Goal: Task Accomplishment & Management: Complete application form

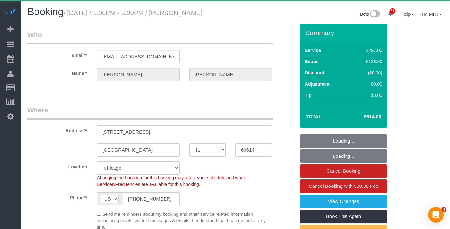
select select "IL"
select select "513"
select select "1"
select select "8"
select select "spot1"
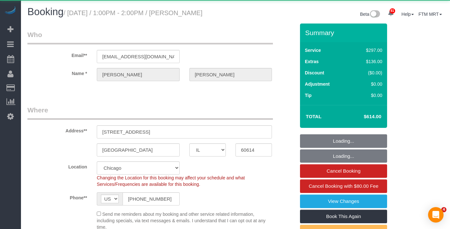
select select "number:1"
select select "number:68"
select select "number:139"
select select "number:106"
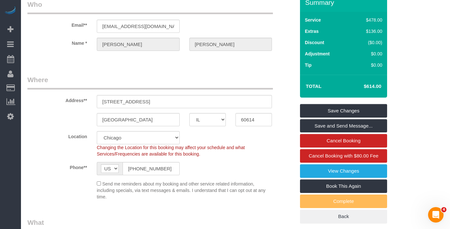
scroll to position [31, 0]
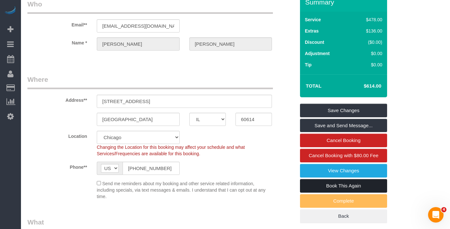
click at [328, 192] on link "Book This Again" at bounding box center [343, 186] width 87 height 14
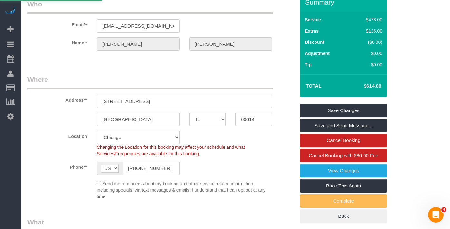
select select "IL"
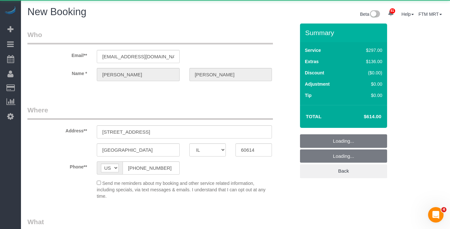
select select "object:1721"
select select "string:fspay-5f182d03-466f-42fe-b688-c65ec231ece2"
select select "object:2188"
select select "513"
select select "1"
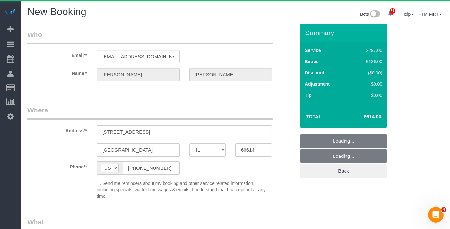
select select "8"
select select "number:1"
select select "number:68"
select select "number:139"
select select "number:106"
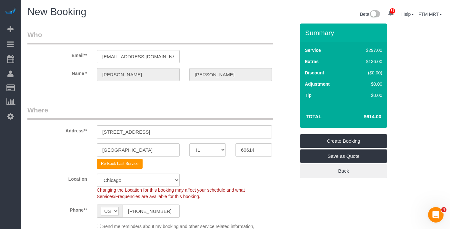
select select "object:2340"
select select "1"
select select "8"
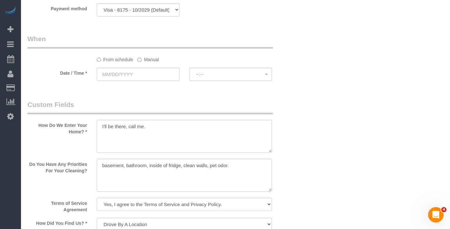
scroll to position [692, 0]
click at [141, 56] on label "Manual" at bounding box center [147, 57] width 21 height 9
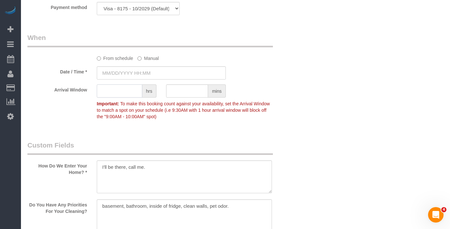
type input "[DATE] 8:00AM"
click at [123, 91] on input "text" at bounding box center [119, 91] width 45 height 13
type input "1"
click at [172, 78] on input "[DATE] 8:00AM" at bounding box center [161, 72] width 129 height 13
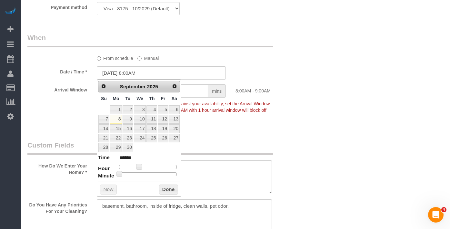
click at [207, 62] on sui-booking-spot "From schedule Manual Date / Time * [DATE] 8:00AM Arrival Window 1 hrs mins 8:00…" at bounding box center [161, 78] width 268 height 90
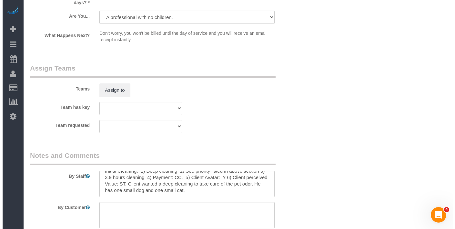
scroll to position [0, 0]
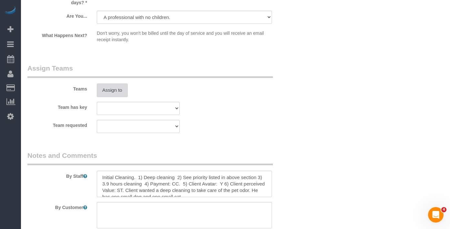
click at [117, 84] on button "Assign to" at bounding box center [112, 91] width 31 height 14
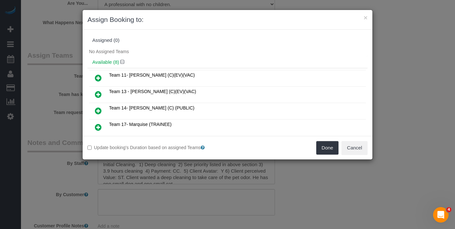
scroll to position [11, 0]
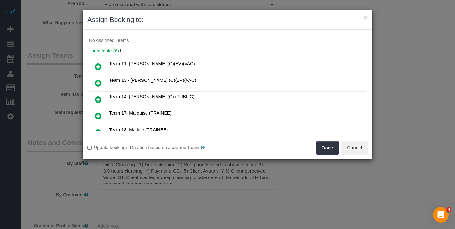
click at [98, 99] on icon at bounding box center [98, 100] width 7 height 8
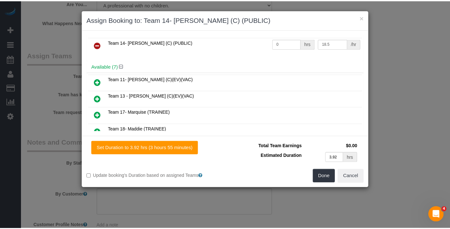
scroll to position [0, 0]
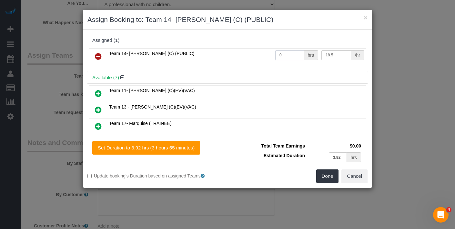
drag, startPoint x: 275, startPoint y: 51, endPoint x: 265, endPoint y: 52, distance: 10.0
click at [256, 48] on tr "Team 14- [PERSON_NAME] (C) (PUBLIC) 0 hrs 18.5 /hr" at bounding box center [227, 56] width 277 height 16
type input "4"
drag, startPoint x: 340, startPoint y: 157, endPoint x: 320, endPoint y: 155, distance: 20.1
click at [320, 155] on td "3.92 hrs" at bounding box center [334, 157] width 56 height 13
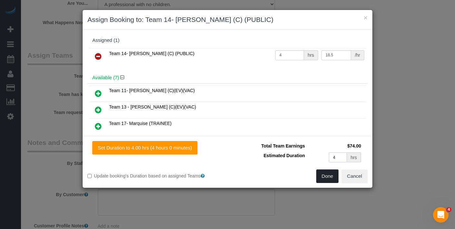
type input "4"
click at [321, 177] on button "Done" at bounding box center [327, 177] width 23 height 14
type input "04:00"
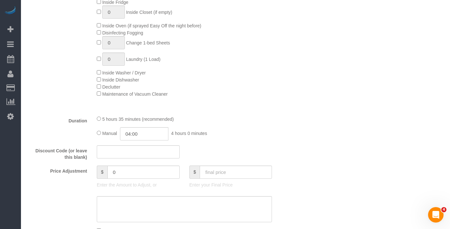
scroll to position [475, 0]
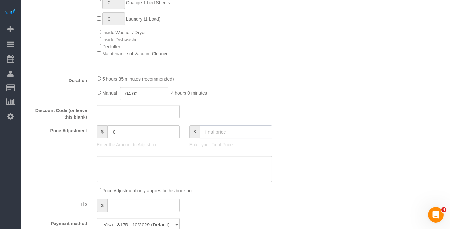
click at [216, 133] on input "text" at bounding box center [236, 131] width 72 height 13
type input "314.87"
type input "-186.13"
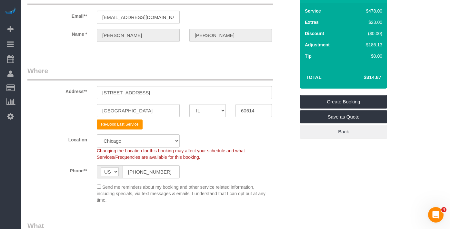
scroll to position [31, 0]
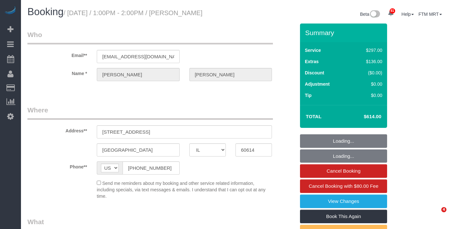
select select "IL"
select select "object:1364"
select select "513"
select select "1"
select select "8"
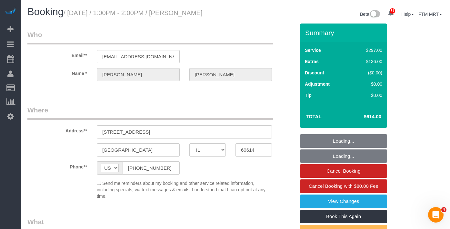
select select "spot1"
select select "number:1"
select select "number:68"
select select "number:139"
select select "number:106"
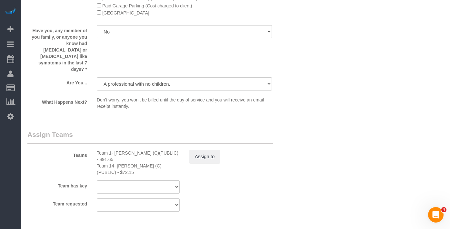
scroll to position [1058, 0]
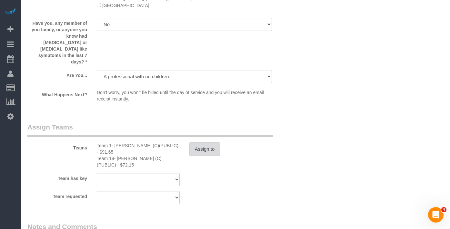
click at [209, 149] on button "Assign to" at bounding box center [204, 150] width 31 height 14
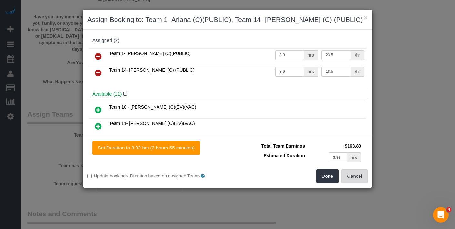
click at [359, 175] on button "Cancel" at bounding box center [354, 177] width 26 height 14
